Goal: Task Accomplishment & Management: Manage account settings

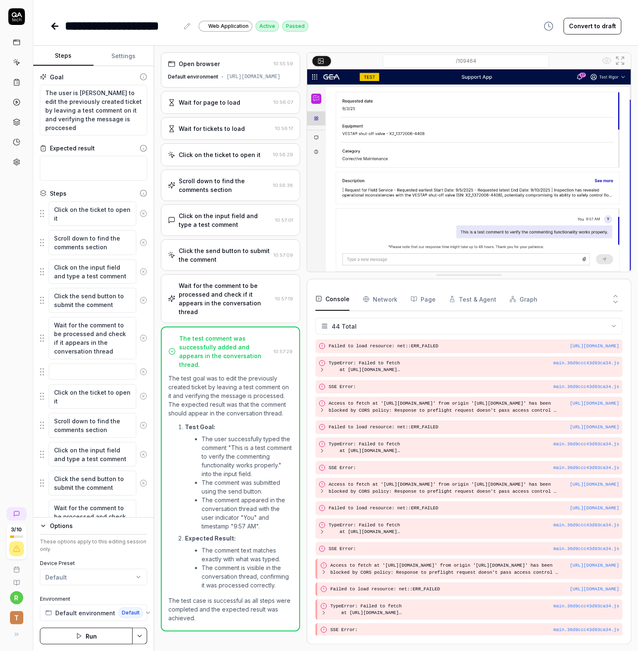
click at [57, 24] on icon at bounding box center [55, 26] width 10 height 10
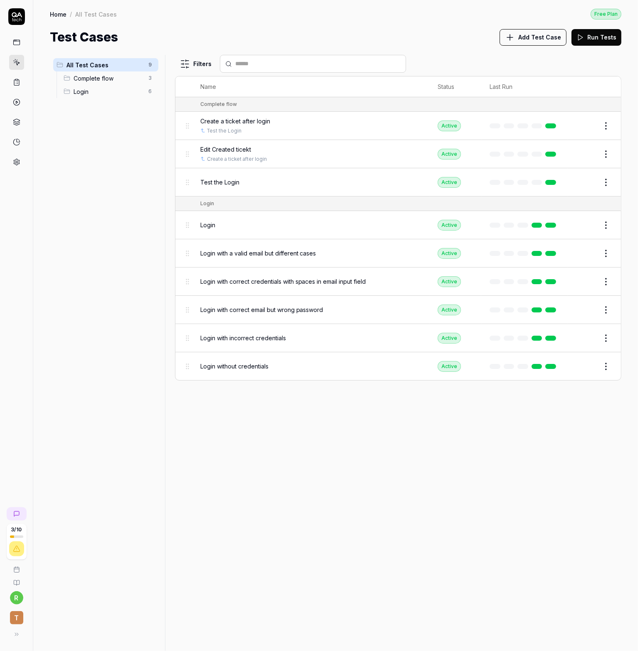
click at [13, 41] on icon at bounding box center [16, 42] width 7 height 7
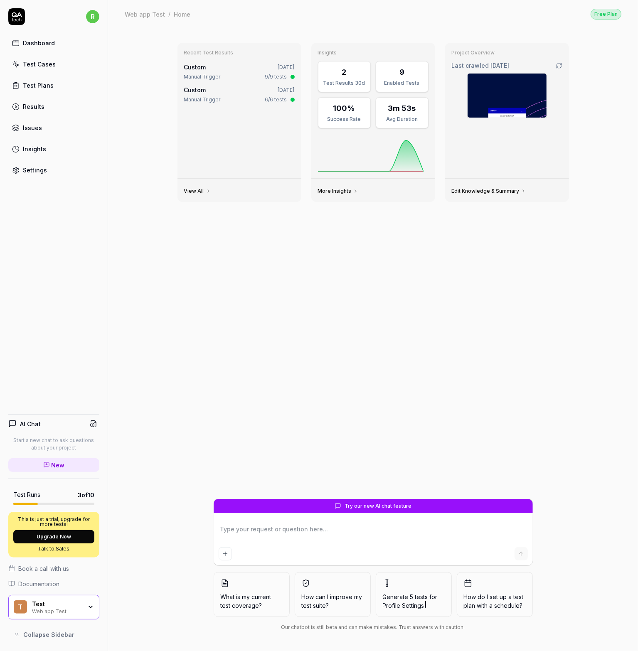
type textarea "*"
click at [34, 58] on link "Test Cases" at bounding box center [53, 64] width 91 height 16
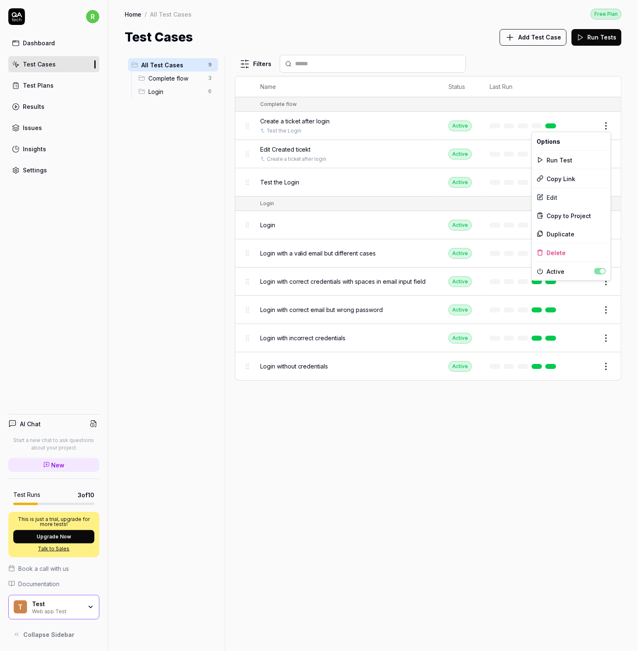
click at [607, 125] on html "r Dashboard Test Cases Test Plans Results Issues Insights Settings AI Chat Star…" at bounding box center [319, 325] width 638 height 651
click at [393, 394] on html "r Dashboard Test Cases Test Plans Results Issues Insights Settings AI Chat Star…" at bounding box center [319, 325] width 638 height 651
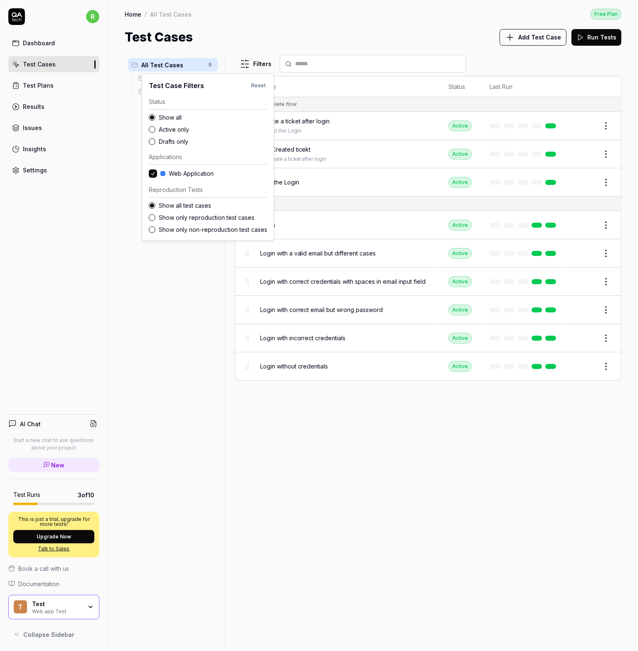
click at [254, 65] on html "r Dashboard Test Cases Test Plans Results Issues Insights Settings AI Chat Star…" at bounding box center [319, 325] width 638 height 651
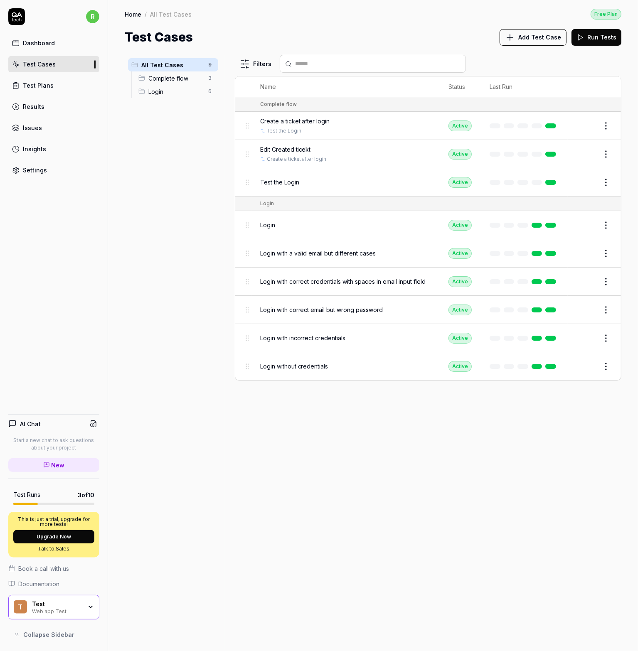
click at [37, 109] on div "Results" at bounding box center [34, 106] width 22 height 9
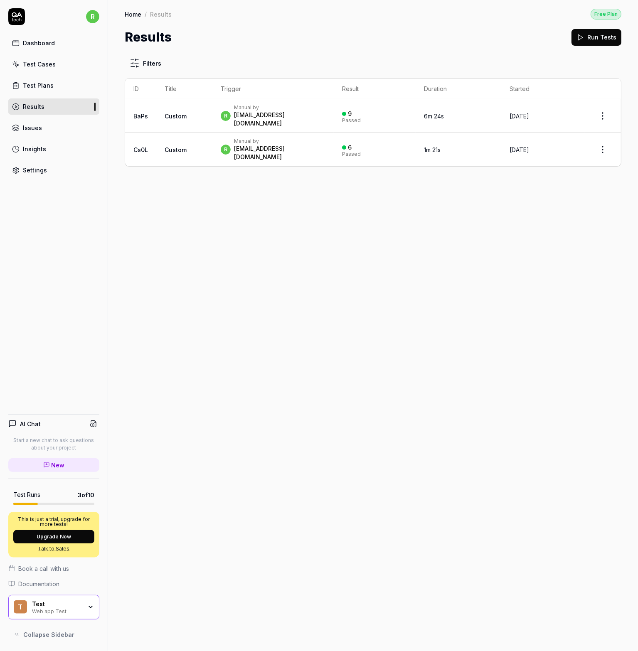
click at [37, 81] on div "Test Plans" at bounding box center [38, 85] width 31 height 9
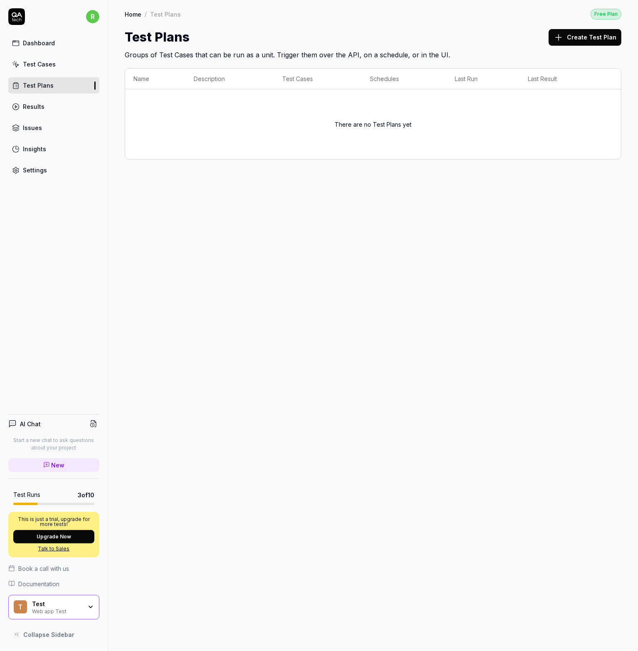
click at [35, 148] on div "Insights" at bounding box center [34, 149] width 23 height 9
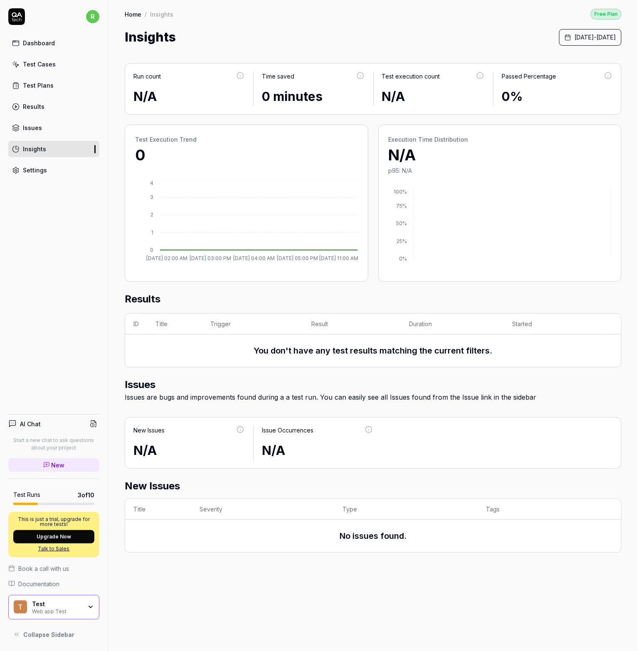
click at [36, 163] on link "Settings" at bounding box center [53, 170] width 91 height 16
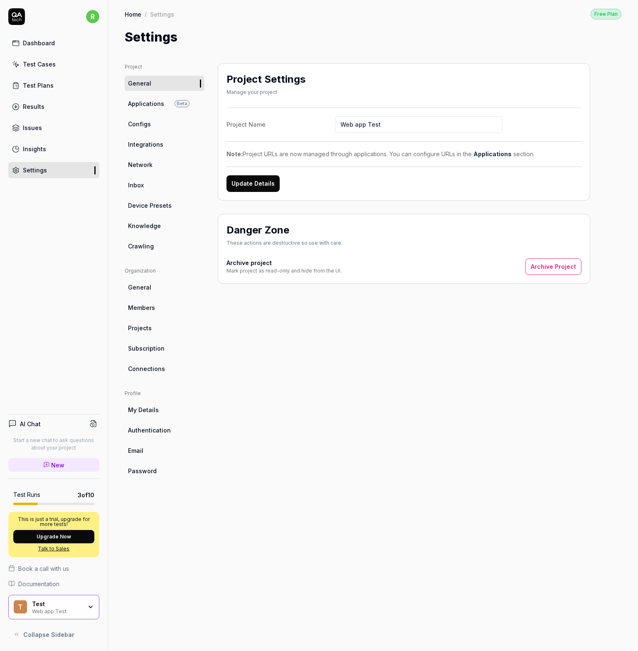
click at [32, 78] on link "Test Plans" at bounding box center [53, 85] width 91 height 16
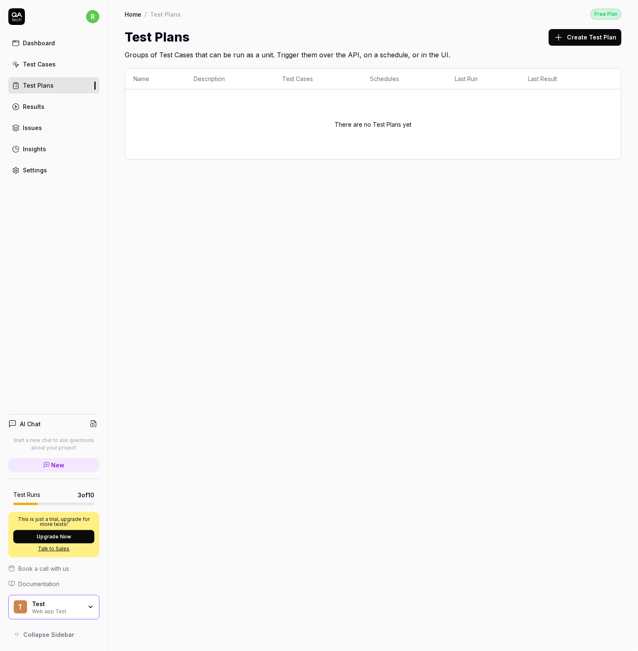
click at [590, 37] on button "Create Test Plan" at bounding box center [585, 37] width 73 height 17
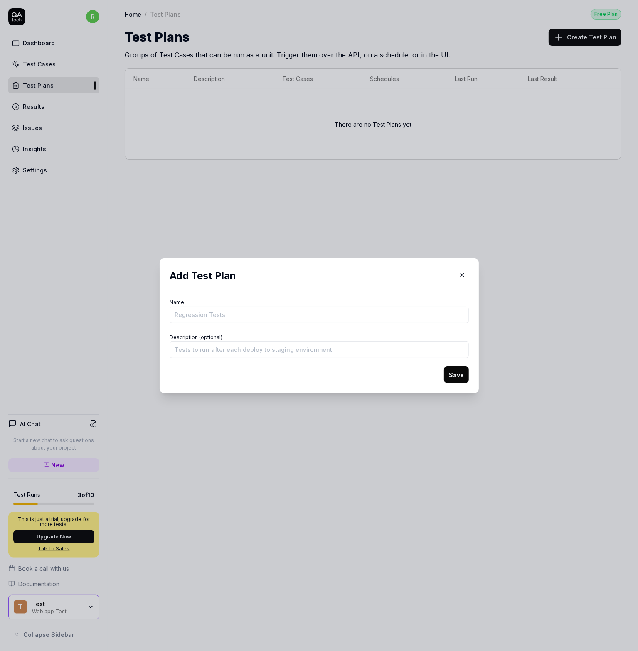
click at [259, 302] on div "Name" at bounding box center [319, 310] width 299 height 27
click at [254, 313] on input "Name" at bounding box center [319, 315] width 299 height 17
click at [253, 315] on input "Name" at bounding box center [319, 315] width 299 height 17
type input "Run all tests"
click at [451, 374] on button "Save" at bounding box center [456, 375] width 25 height 17
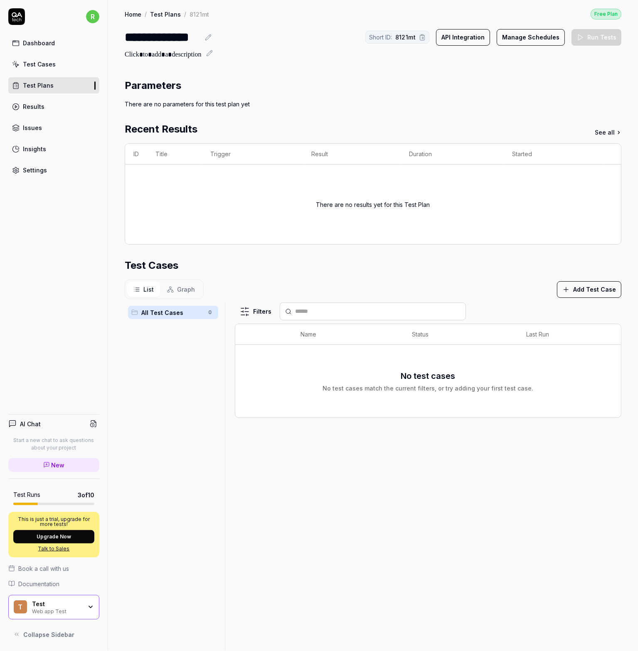
click at [569, 290] on button "Add Test Case" at bounding box center [589, 289] width 64 height 17
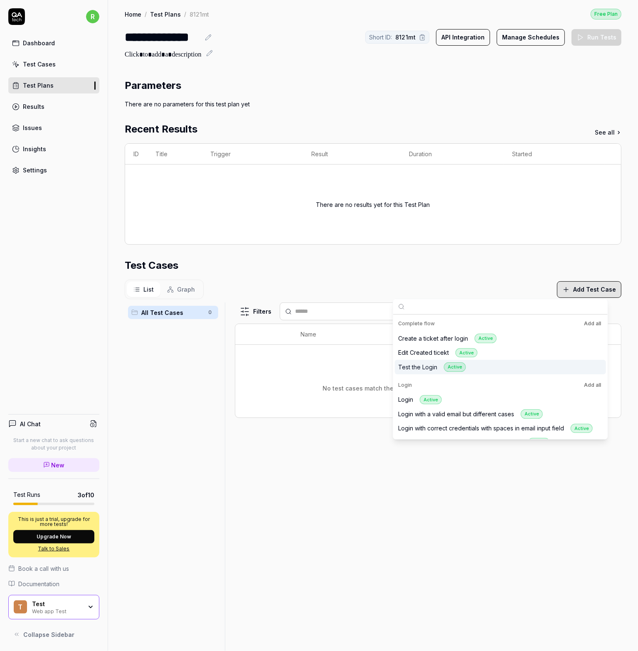
click at [466, 367] on div "Test the Login Active" at bounding box center [500, 367] width 211 height 15
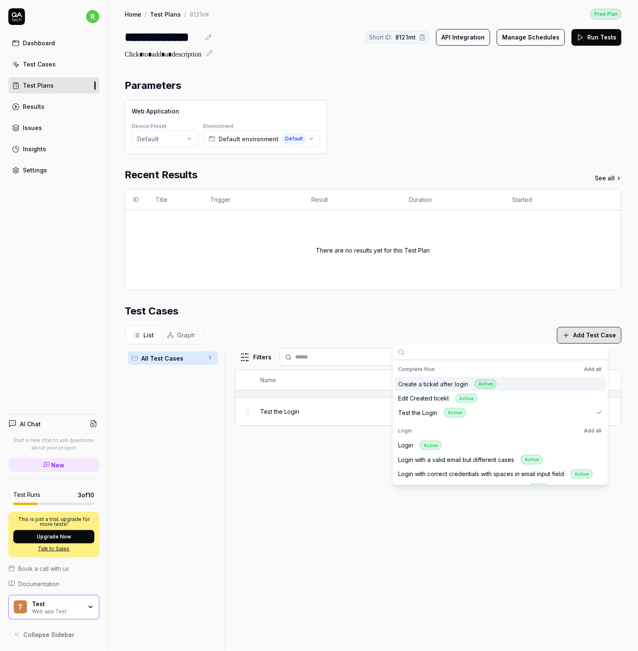
click at [507, 383] on div "Create a ticket after login Active" at bounding box center [500, 384] width 211 height 15
click at [508, 397] on div "Edit Created ticekt Active" at bounding box center [500, 398] width 211 height 15
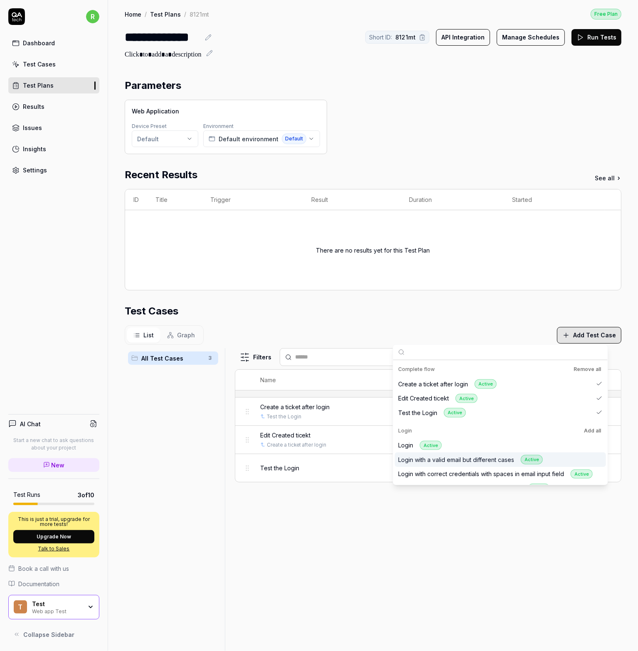
click at [394, 592] on div "Filters Name Status Last Run Create a ticket after login Test the Login Active …" at bounding box center [428, 590] width 387 height 485
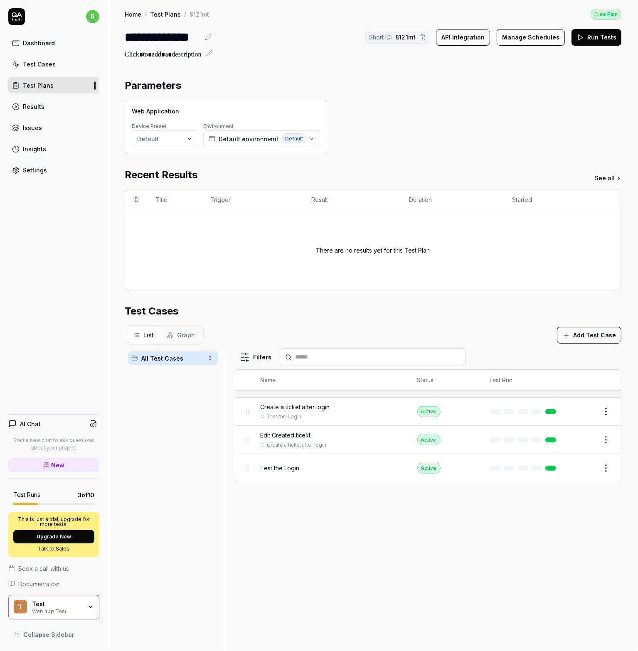
click at [160, 147] on div "Web Application Device Preset Default Environment Default environment Default" at bounding box center [226, 127] width 202 height 54
click at [162, 140] on html "**********" at bounding box center [319, 325] width 638 height 651
click at [164, 138] on html "**********" at bounding box center [319, 325] width 638 height 651
click at [308, 141] on icon "button" at bounding box center [311, 138] width 7 height 7
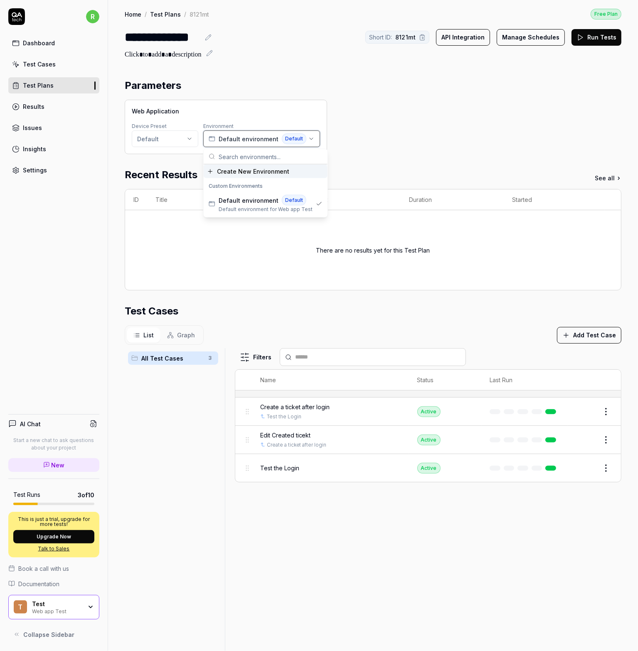
click at [308, 141] on icon "button" at bounding box center [311, 138] width 7 height 7
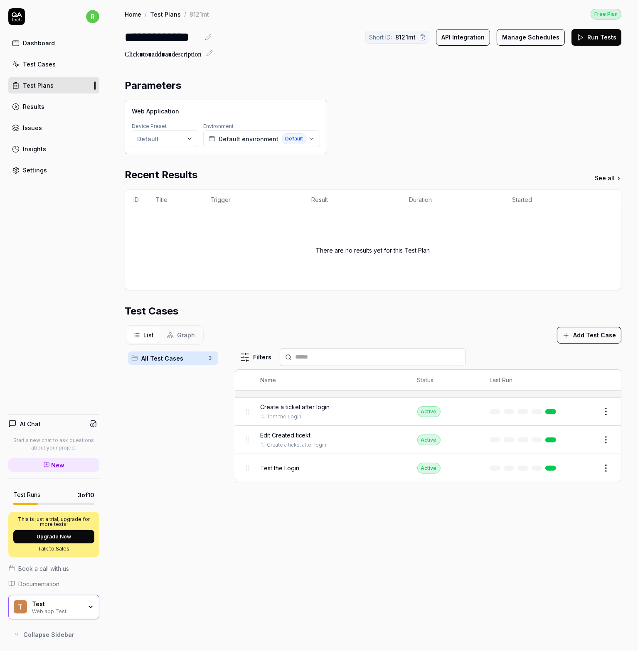
click at [428, 148] on div "Web Application Device Preset Default Environment Default environment Default" at bounding box center [373, 127] width 497 height 54
click at [519, 33] on button "Manage Schedules" at bounding box center [531, 37] width 68 height 17
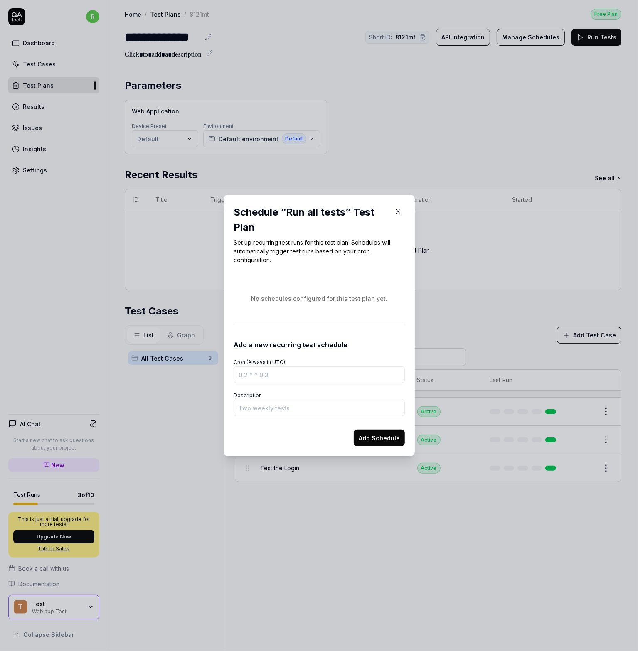
click at [270, 377] on input "Cron (Always in UTC)" at bounding box center [319, 375] width 171 height 17
click at [237, 409] on input "Description" at bounding box center [319, 408] width 171 height 17
click at [253, 421] on form "Cron (Always in UTC) Description Add Schedule" at bounding box center [319, 398] width 171 height 96
click at [267, 376] on input "Cron (Always in UTC)" at bounding box center [319, 375] width 171 height 17
click at [271, 374] on input "Cron (Always in UTC)" at bounding box center [319, 375] width 171 height 17
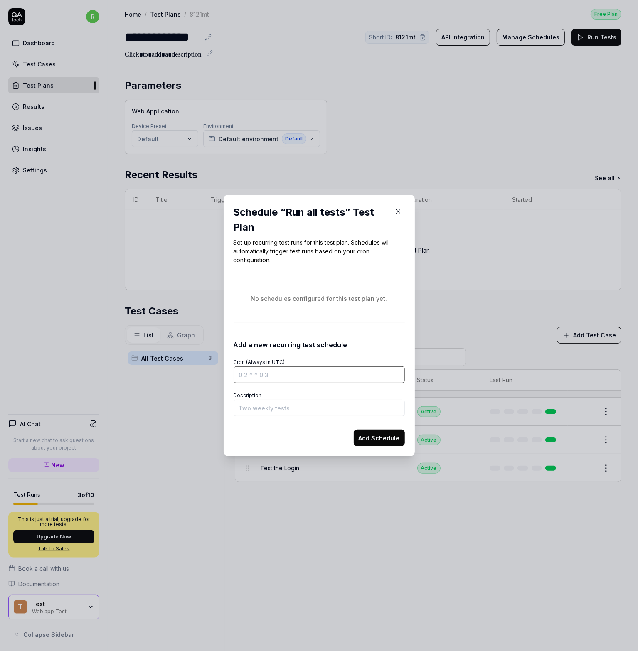
click at [271, 374] on input "Cron (Always in UTC)" at bounding box center [319, 375] width 171 height 17
click at [301, 304] on div "No schedules configured for this test plan yet." at bounding box center [319, 298] width 171 height 35
click at [356, 439] on button "Add Schedule" at bounding box center [379, 438] width 51 height 17
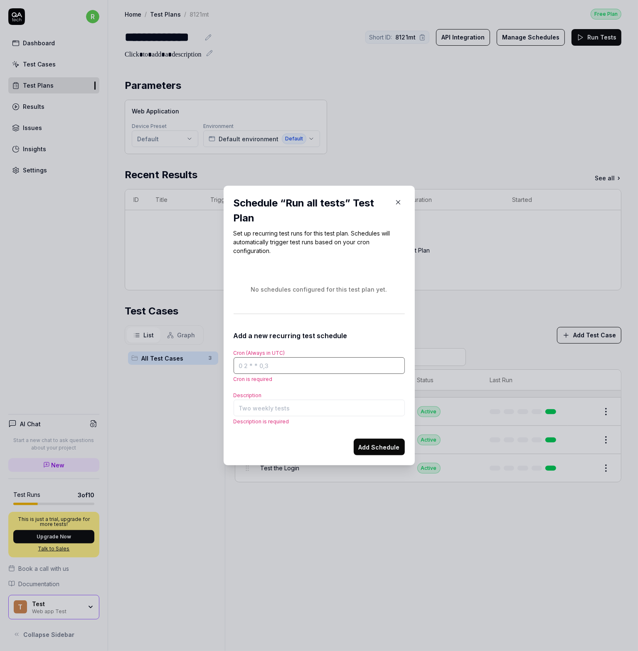
click at [262, 369] on input "Cron (Always in UTC)" at bounding box center [319, 365] width 171 height 17
click at [245, 415] on input "Description" at bounding box center [319, 408] width 171 height 17
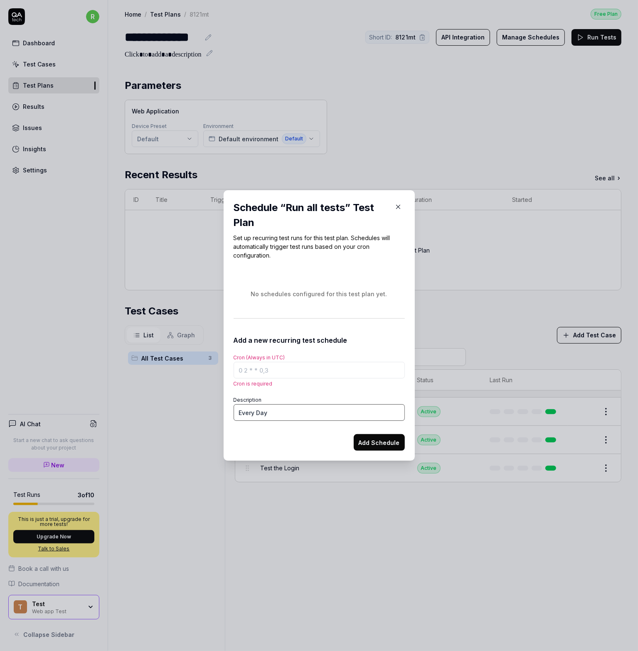
type input "Every Day"
click at [256, 367] on input "Cron (Always in UTC)" at bounding box center [319, 370] width 171 height 17
drag, startPoint x: 273, startPoint y: 372, endPoint x: 183, endPoint y: 358, distance: 91.6
click at [183, 358] on div "​ Schedule “ Run all tests ” Test Plan Set up recurring test runs for this test…" at bounding box center [319, 325] width 638 height 651
click at [352, 446] on div "Add Schedule" at bounding box center [319, 439] width 171 height 23
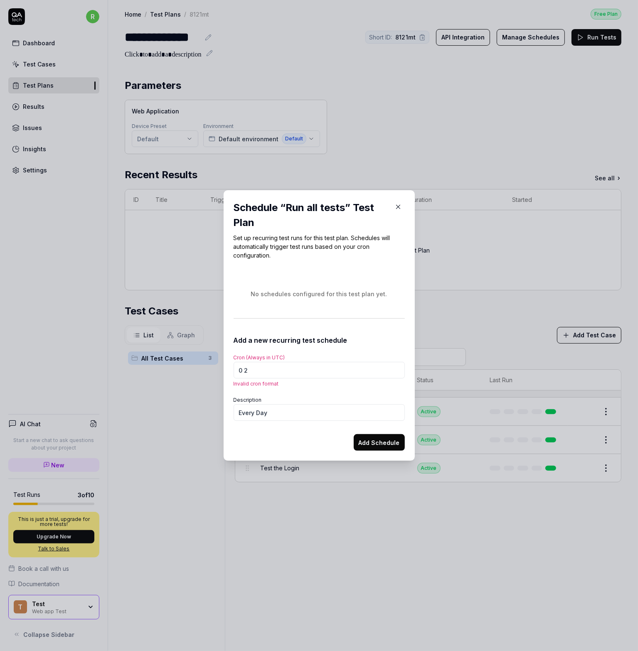
click at [356, 446] on button "Add Schedule" at bounding box center [379, 442] width 51 height 17
click at [279, 371] on input "0 2" at bounding box center [319, 370] width 171 height 17
type input "0 2 ** 0 3"
click at [371, 442] on button "Add Schedule" at bounding box center [379, 442] width 51 height 17
drag, startPoint x: 269, startPoint y: 375, endPoint x: 133, endPoint y: 357, distance: 137.2
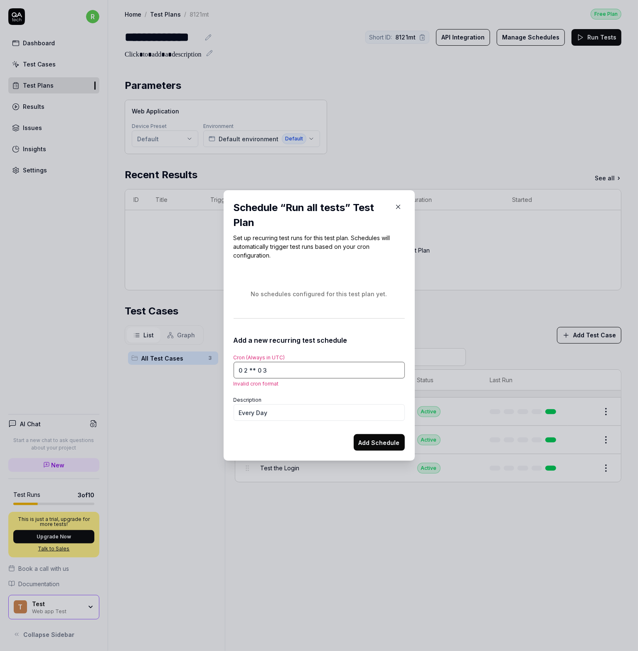
click at [136, 358] on div "​ Schedule “ Run all tests ” Test Plan Set up recurring test runs for this test…" at bounding box center [319, 325] width 638 height 651
click at [377, 446] on button "Add Schedule" at bounding box center [379, 442] width 51 height 17
click at [254, 369] on input "0 2 ** 0,3" at bounding box center [319, 370] width 171 height 17
click at [246, 371] on input "0 2 **0,3" at bounding box center [319, 370] width 171 height 17
type input "0 2**0,3"
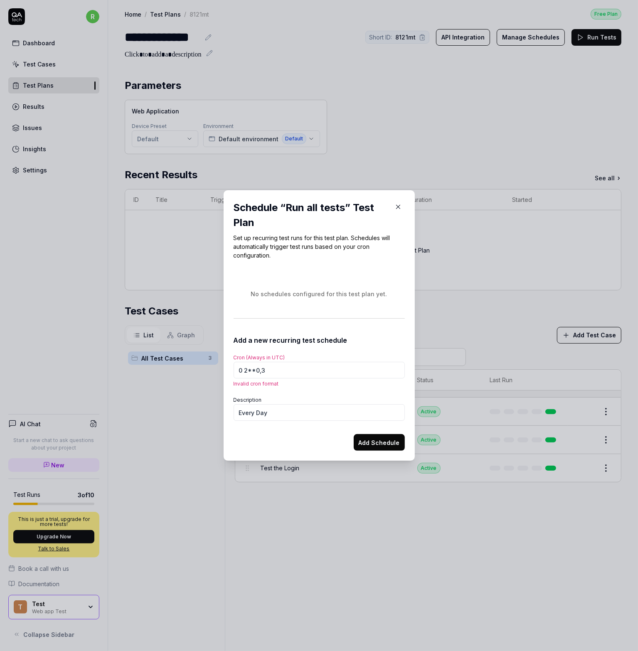
click at [358, 443] on button "Add Schedule" at bounding box center [379, 442] width 51 height 17
click at [271, 373] on input "0 2**0,3" at bounding box center [319, 370] width 171 height 17
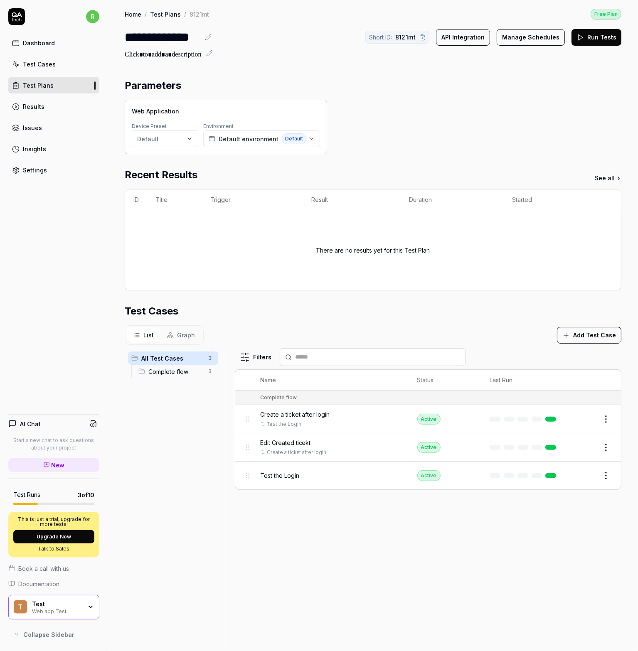
click at [519, 39] on button "Manage Schedules" at bounding box center [531, 37] width 68 height 17
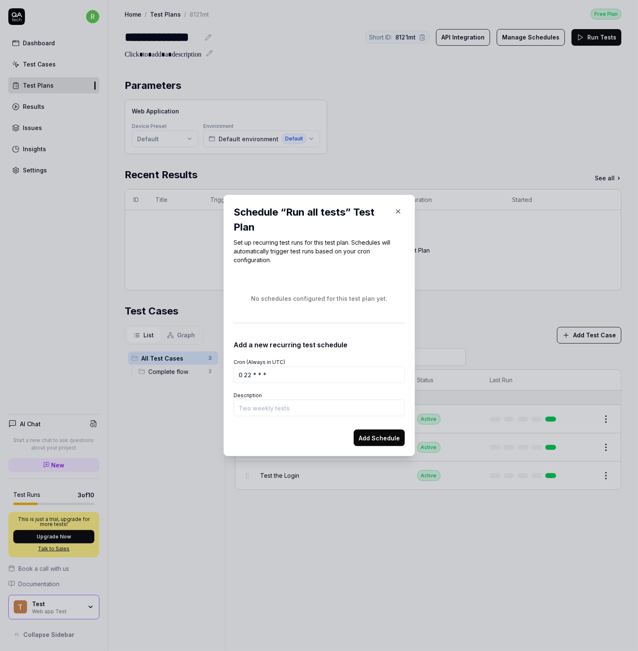
type input "0 22 * * *"
click at [263, 398] on div "Description" at bounding box center [319, 403] width 171 height 27
click at [263, 403] on input "Description" at bounding box center [319, 408] width 171 height 17
type input "Every Day"
click at [364, 438] on button "Add Schedule" at bounding box center [379, 438] width 51 height 17
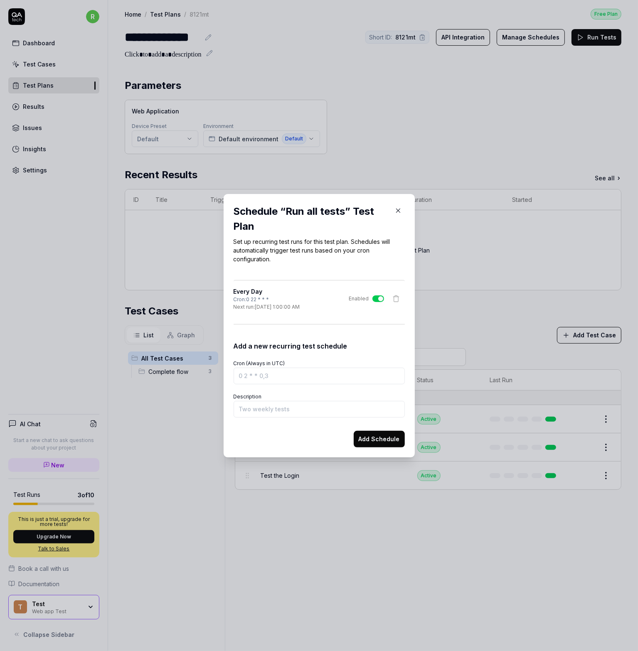
click at [369, 295] on label "Enabled" at bounding box center [366, 298] width 35 height 7
click at [372, 295] on button "Enabled" at bounding box center [378, 298] width 12 height 7
click at [394, 209] on icon "button" at bounding box center [397, 210] width 7 height 7
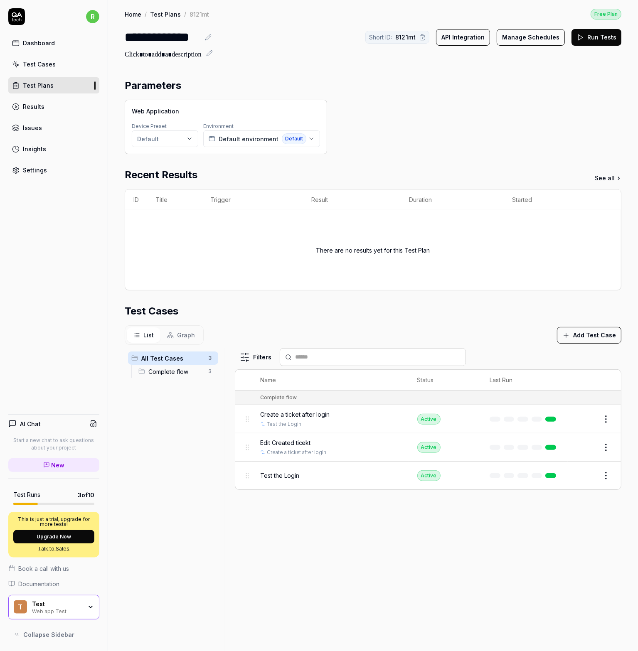
click at [439, 154] on div "Parameters Web Application Device Preset Default Environment Default environmen…" at bounding box center [373, 455] width 497 height 755
click at [523, 31] on button "Manage Schedules" at bounding box center [531, 37] width 68 height 17
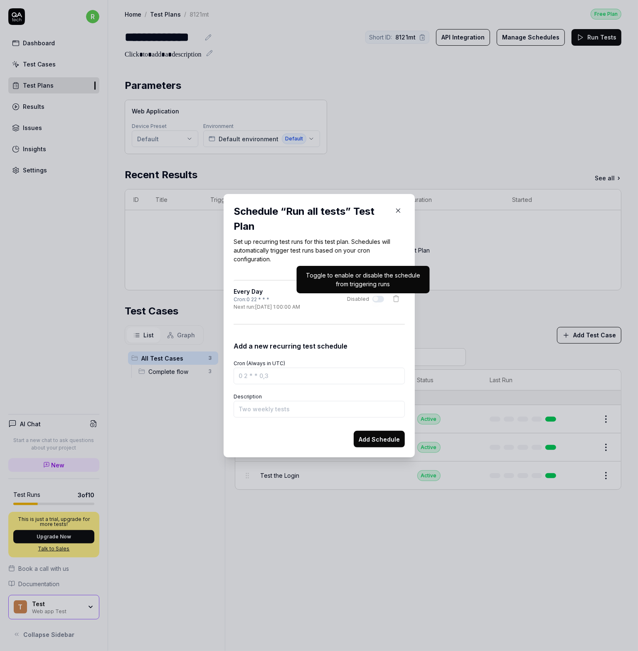
click at [394, 209] on icon "button" at bounding box center [397, 210] width 7 height 7
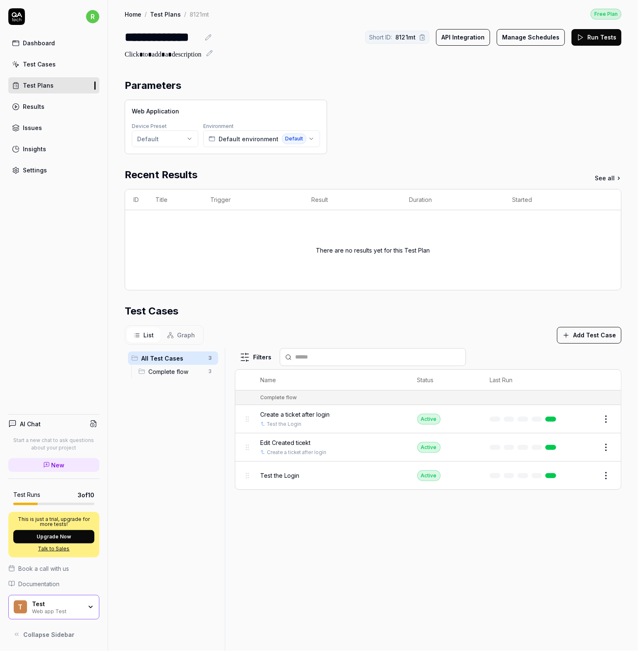
click at [443, 134] on div "Web Application Device Preset Default Environment Default environment Default" at bounding box center [373, 127] width 497 height 54
